Goal: Task Accomplishment & Management: Use online tool/utility

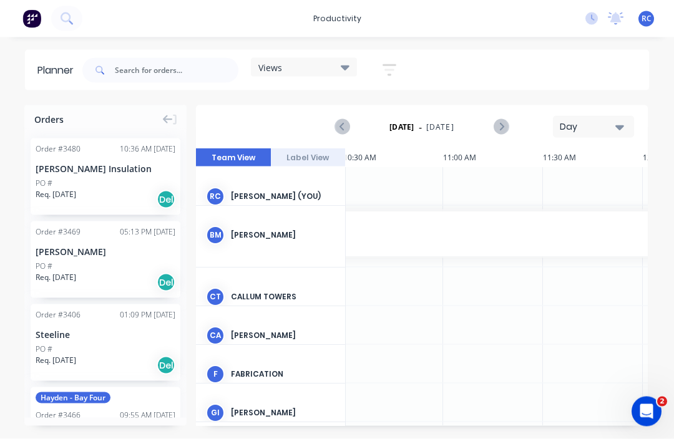
click at [399, 66] on button "button" at bounding box center [389, 70] width 40 height 24
click at [455, 64] on div "Views Save new view None (Default) edit Cal - Bay Three edit Hayden - Bay Four …" at bounding box center [364, 70] width 569 height 37
click at [37, 26] on img at bounding box center [31, 18] width 19 height 19
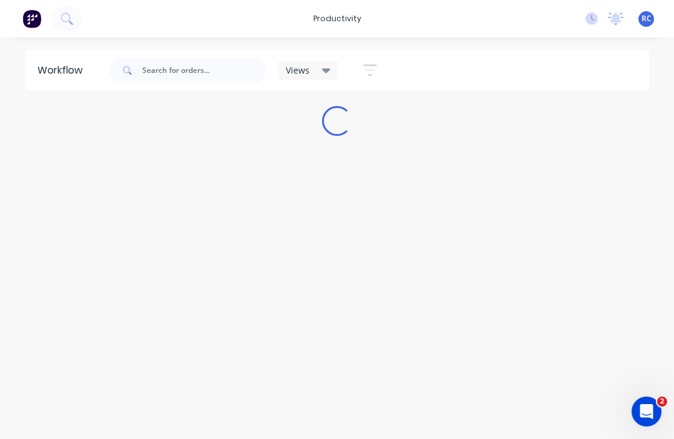
click at [37, 11] on img at bounding box center [31, 18] width 19 height 19
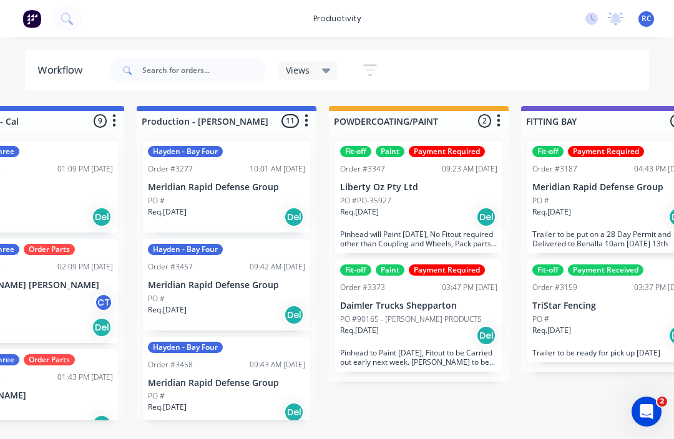
scroll to position [0, 851]
click at [419, 325] on div "Req. [DATE] Del" at bounding box center [419, 335] width 157 height 21
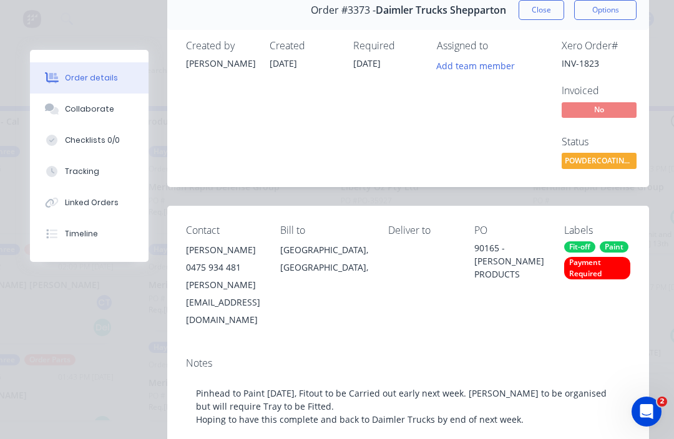
scroll to position [58, 0]
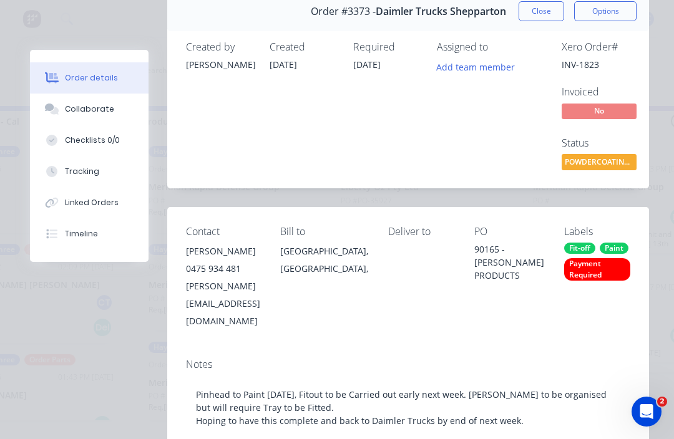
click at [94, 112] on div "Collaborate" at bounding box center [89, 109] width 49 height 11
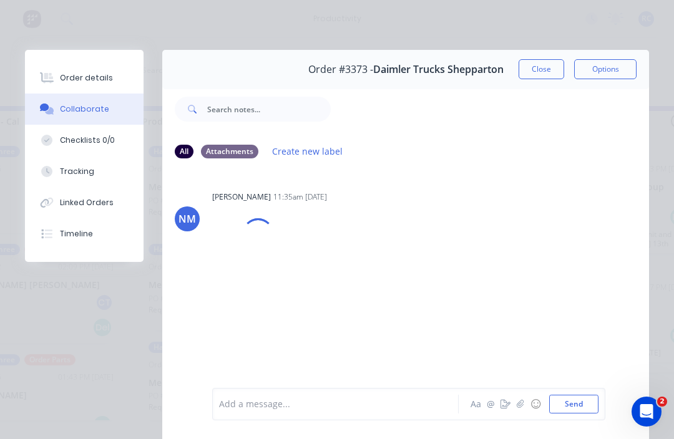
click at [112, 137] on button "Checklists 0/0" at bounding box center [84, 140] width 119 height 31
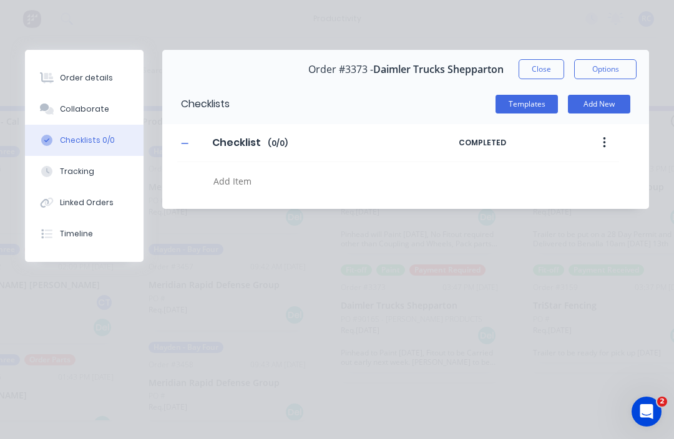
click at [90, 180] on button "Tracking" at bounding box center [84, 171] width 119 height 31
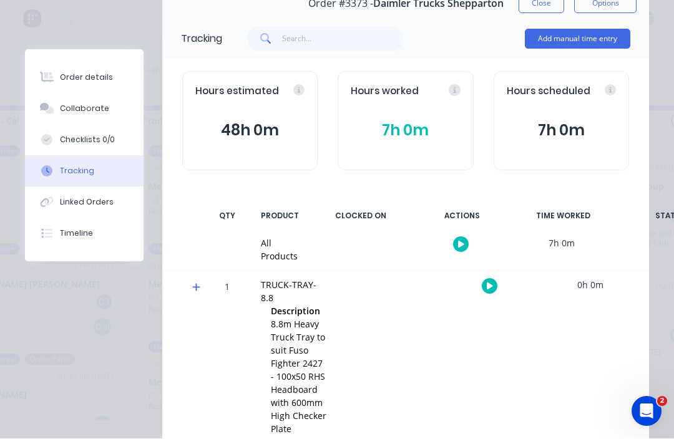
scroll to position [94, 0]
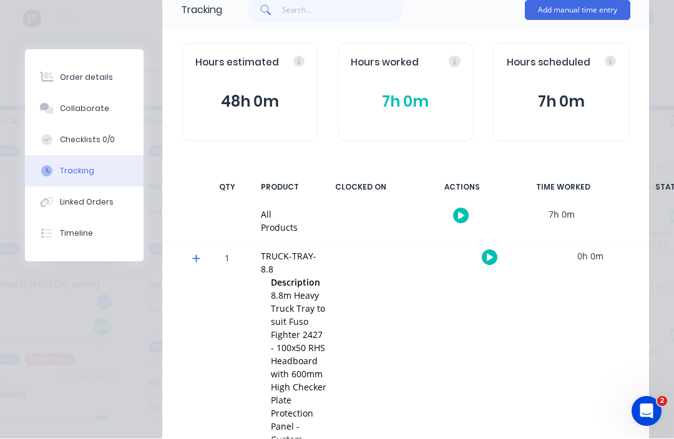
click at [461, 208] on button "button" at bounding box center [461, 216] width 16 height 16
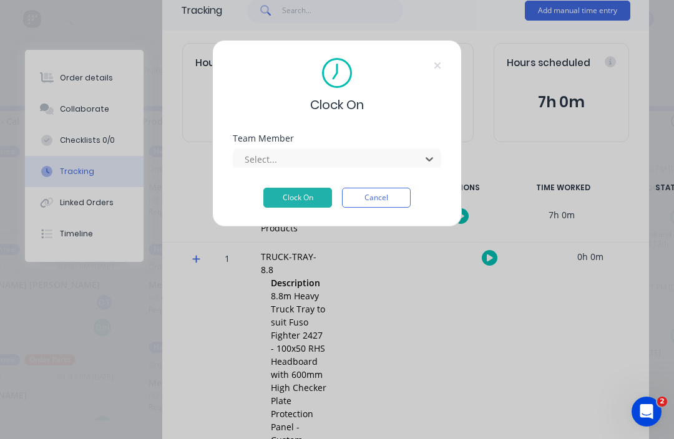
scroll to position [22, 758]
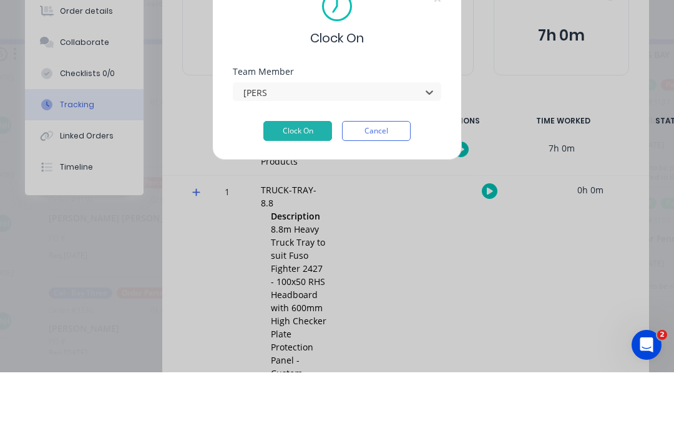
type input "[PERSON_NAME]"
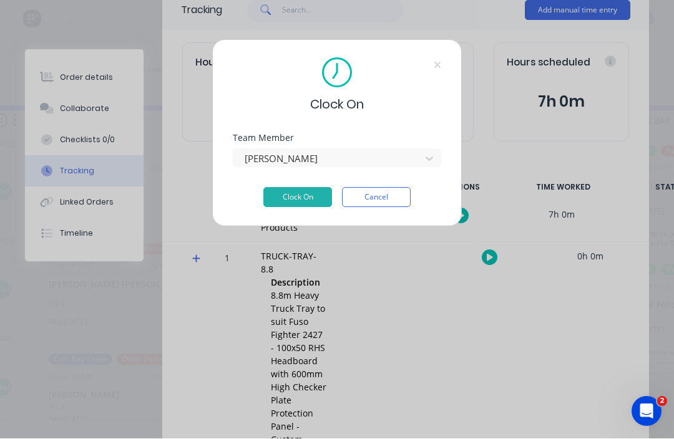
click at [293, 207] on button "Clock On" at bounding box center [297, 198] width 69 height 20
